Goal: Navigation & Orientation: Find specific page/section

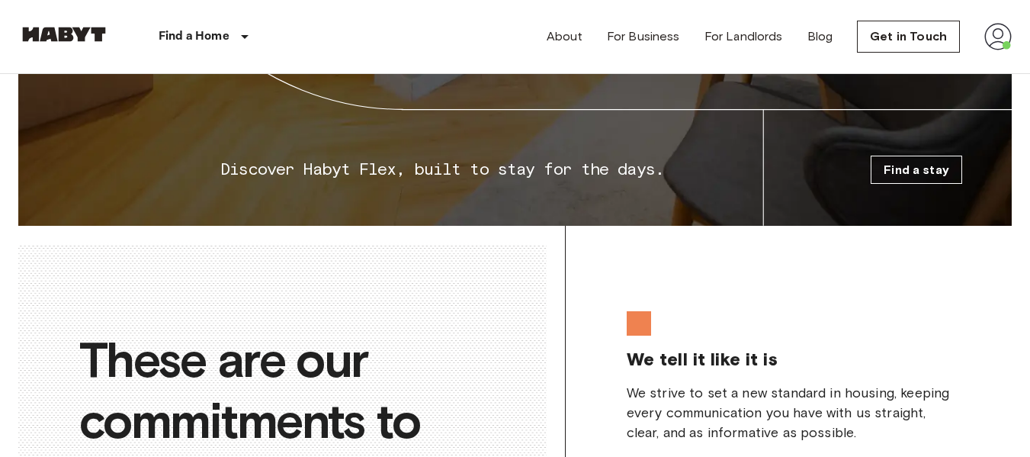
scroll to position [2542, 0]
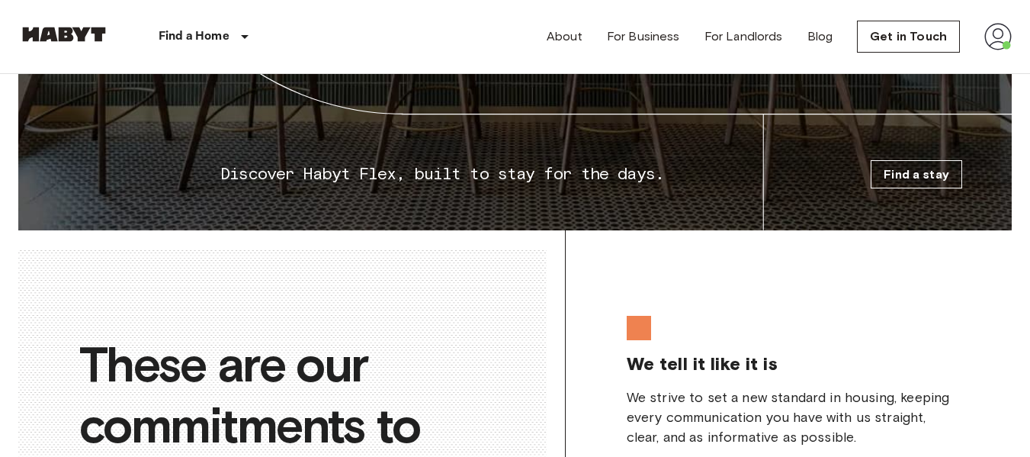
click at [576, 47] on div "About For Business For Landlords Blog Get in Touch" at bounding box center [779, 36] width 465 height 73
click at [573, 40] on link "About" at bounding box center [565, 36] width 36 height 18
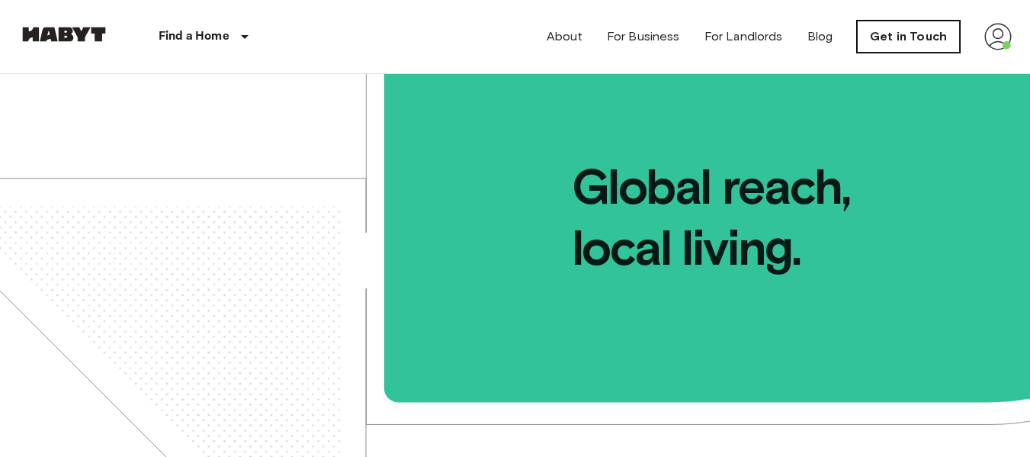
click at [906, 36] on link "Get in Touch" at bounding box center [908, 37] width 103 height 32
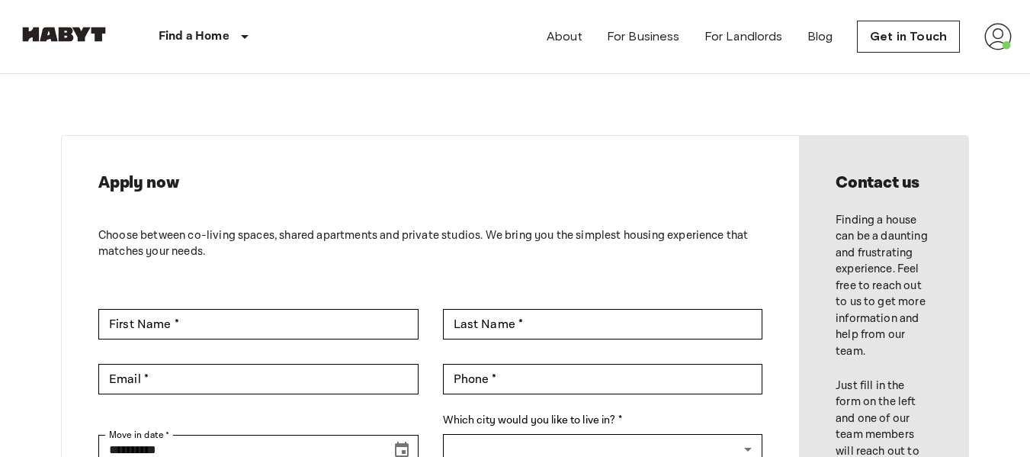
click at [91, 47] on link at bounding box center [63, 37] width 91 height 21
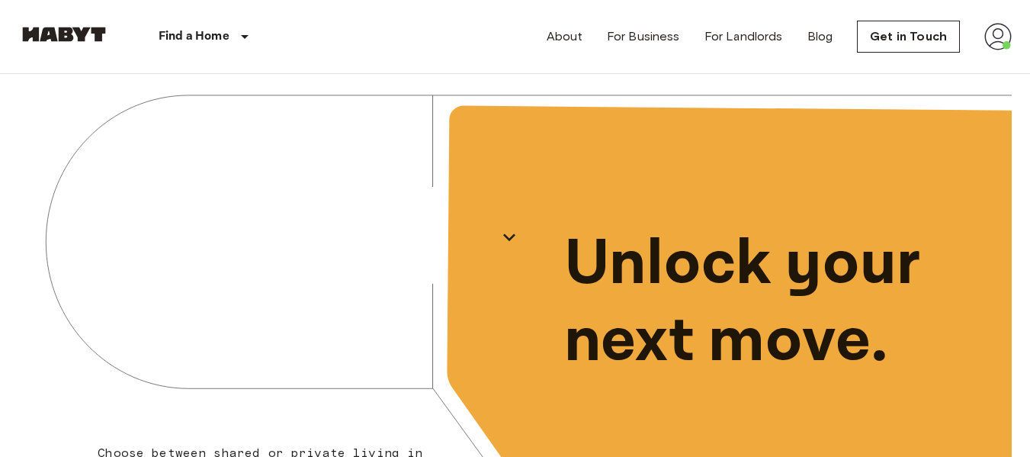
click at [999, 35] on img at bounding box center [997, 36] width 27 height 27
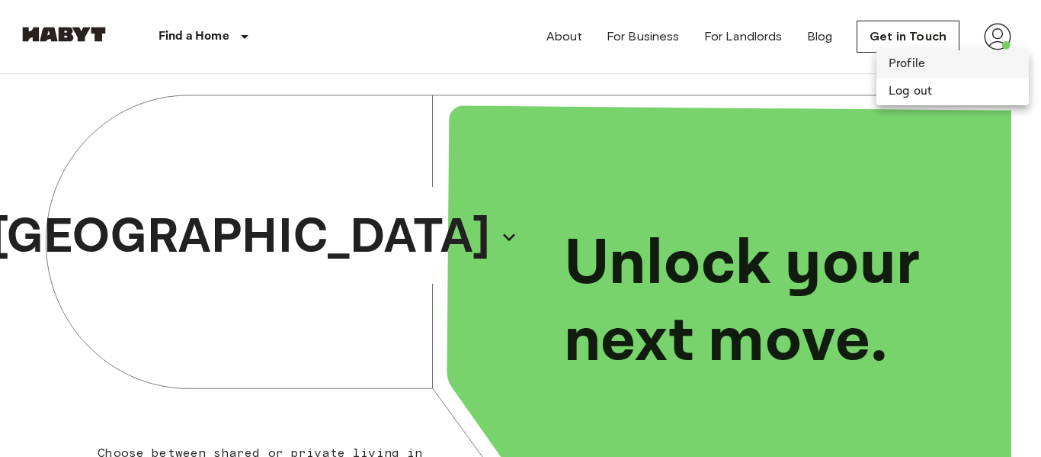
click at [948, 59] on li "Profile" at bounding box center [953, 63] width 152 height 27
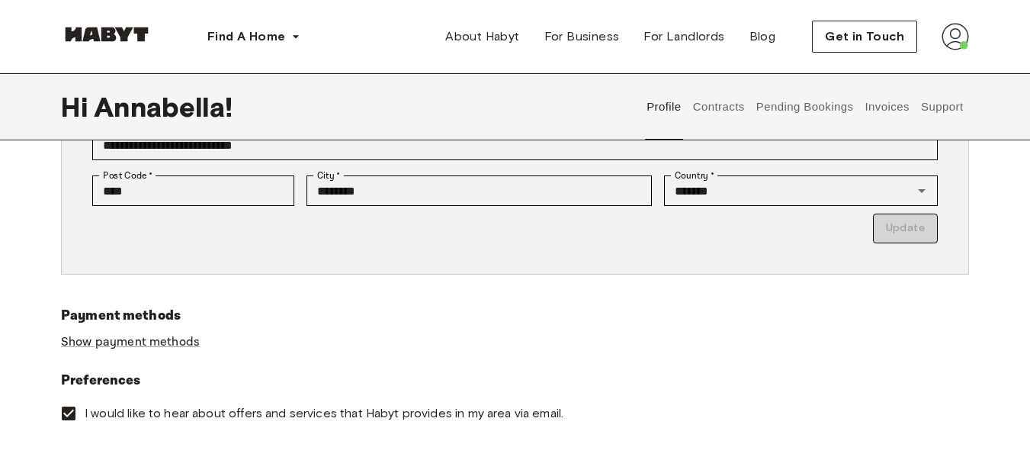
scroll to position [366, 0]
click at [717, 111] on button "Contracts" at bounding box center [719, 106] width 56 height 67
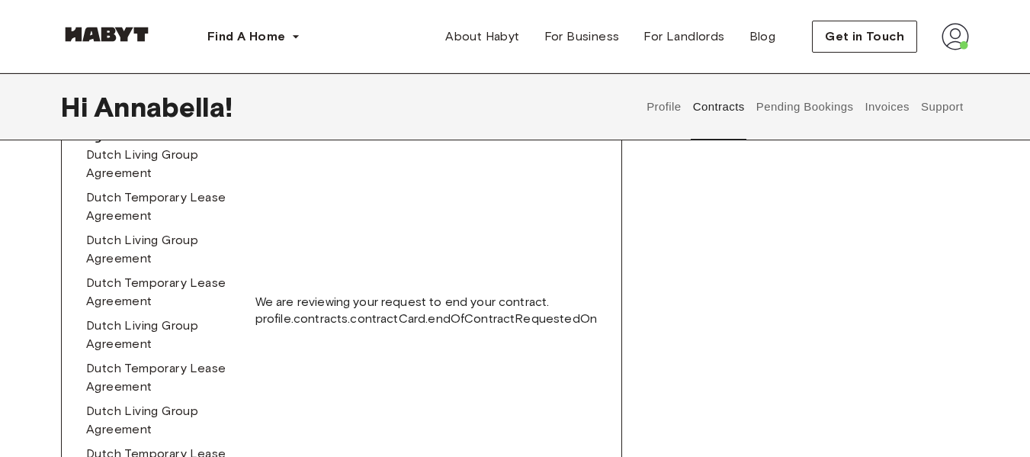
scroll to position [534, 0]
